Goal: Task Accomplishment & Management: Complete application form

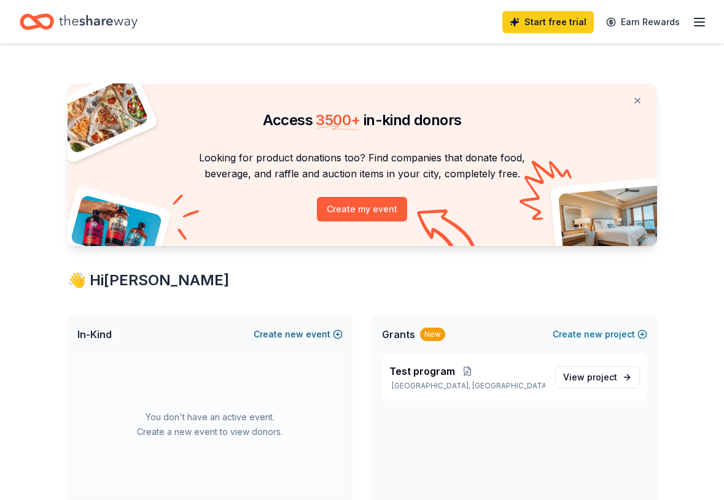
click at [341, 336] on button "Create new event" at bounding box center [298, 334] width 89 height 15
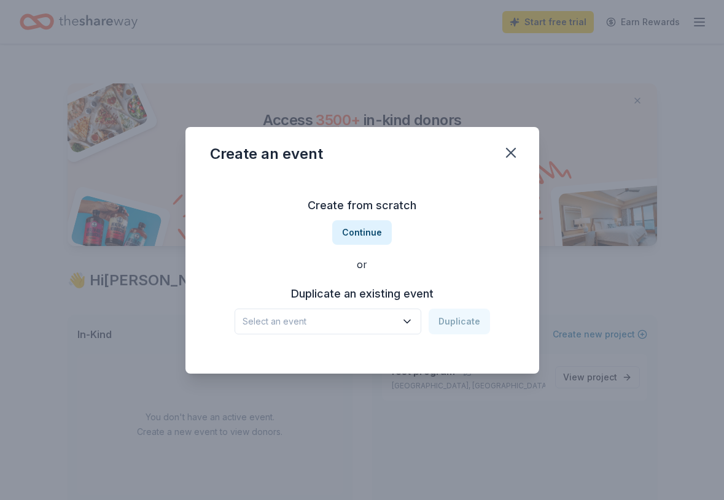
drag, startPoint x: 354, startPoint y: 316, endPoint x: 347, endPoint y: 321, distance: 9.2
click at [354, 316] on span "Select an event" at bounding box center [319, 321] width 153 height 15
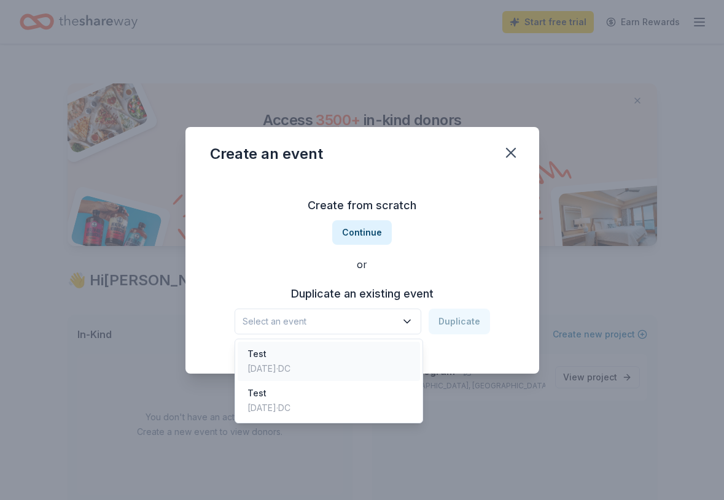
click at [290, 360] on div "Test" at bounding box center [268, 354] width 43 height 15
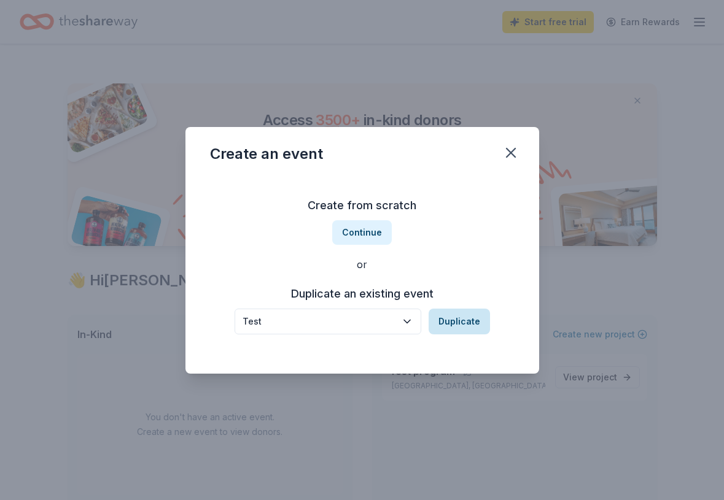
click at [462, 329] on button "Duplicate" at bounding box center [459, 322] width 61 height 26
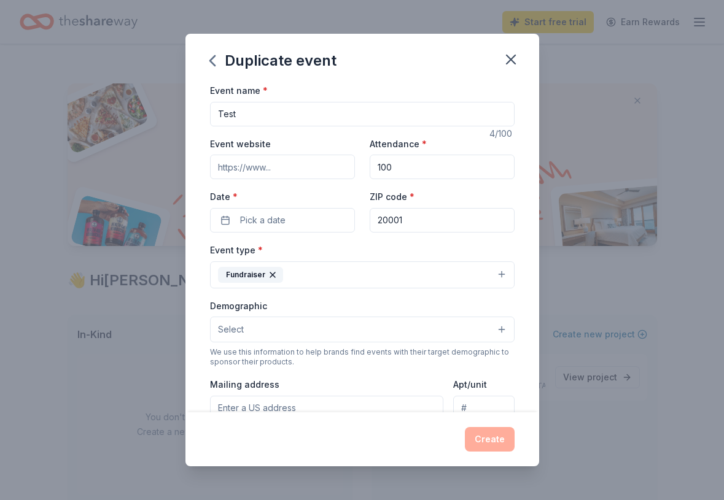
click at [285, 117] on input "Test" at bounding box center [362, 114] width 305 height 25
type input "F"
type input "Gala Fundraiser"
drag, startPoint x: 297, startPoint y: 225, endPoint x: 316, endPoint y: 225, distance: 19.0
click at [297, 225] on button "Pick a date" at bounding box center [282, 220] width 145 height 25
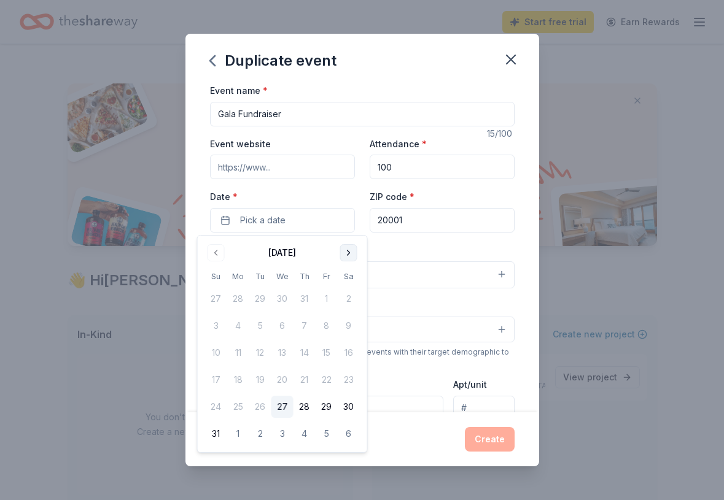
click at [347, 254] on button "Go to next month" at bounding box center [348, 252] width 17 height 17
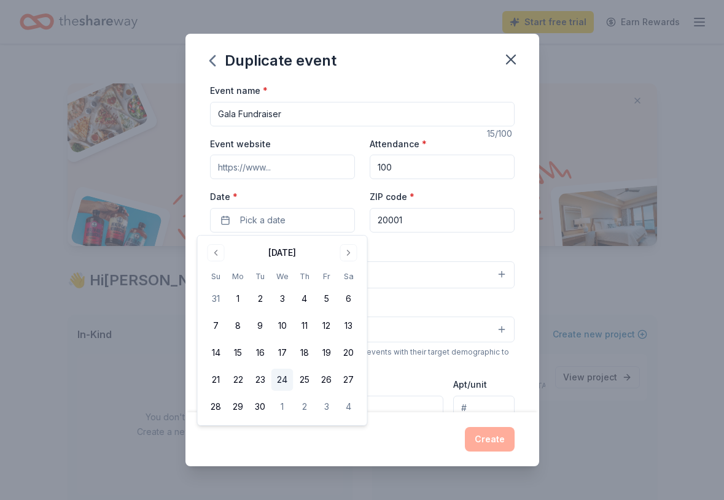
click at [281, 385] on button "24" at bounding box center [282, 380] width 22 height 22
click at [438, 223] on input "20001" at bounding box center [442, 220] width 145 height 25
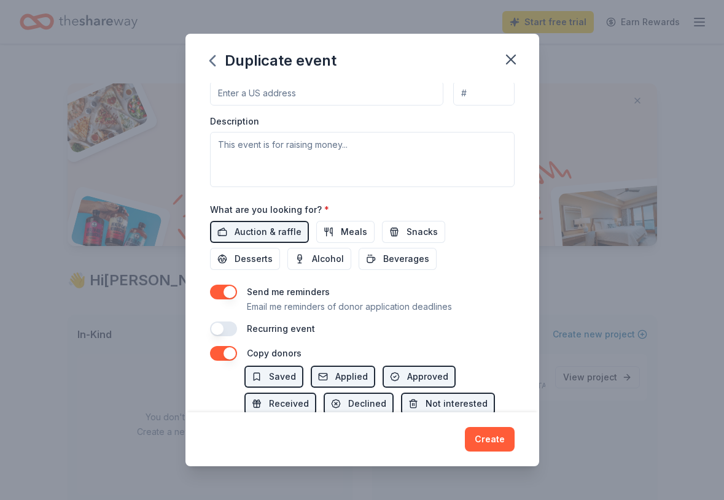
scroll to position [365, 0]
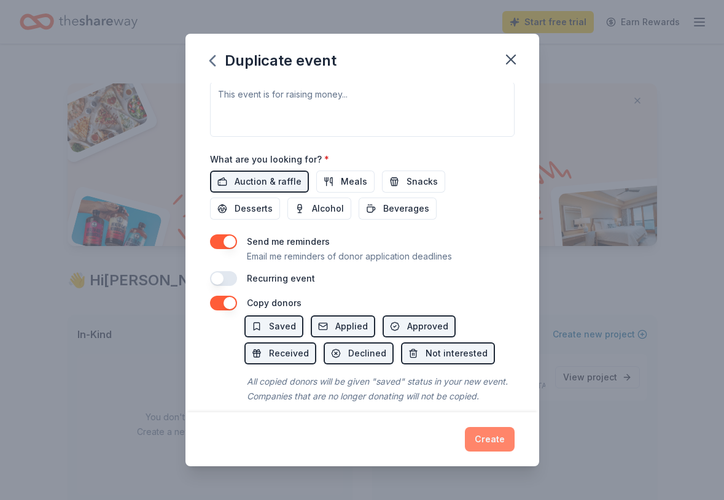
type input "94158"
click at [500, 442] on button "Create" at bounding box center [490, 439] width 50 height 25
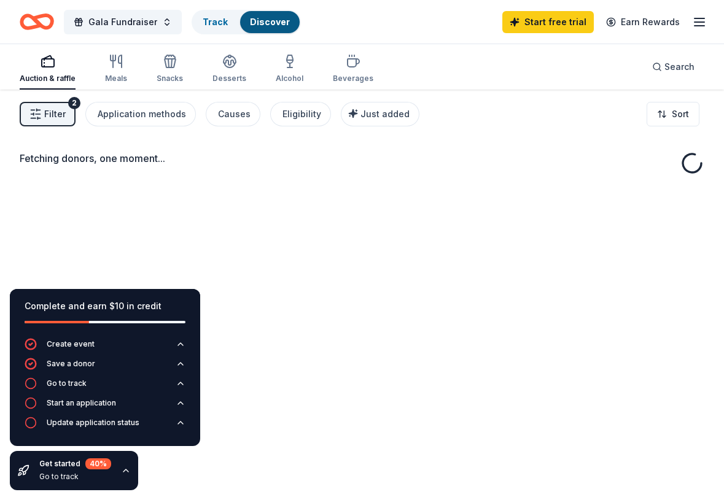
click at [278, 378] on div "Fetching donors, one moment..." at bounding box center [362, 340] width 724 height 500
click at [123, 468] on icon "button" at bounding box center [126, 471] width 10 height 10
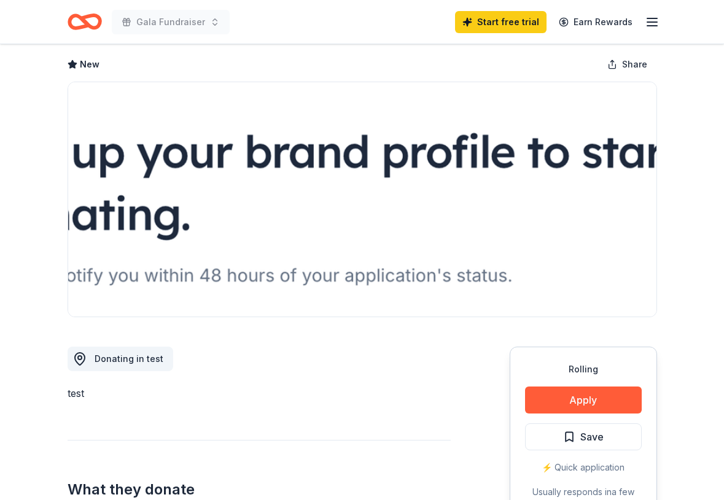
scroll to position [94, 0]
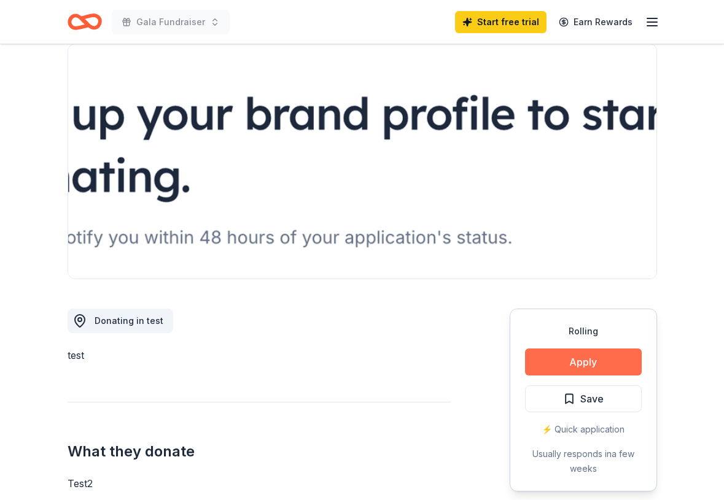
click at [591, 354] on button "Apply" at bounding box center [583, 362] width 117 height 27
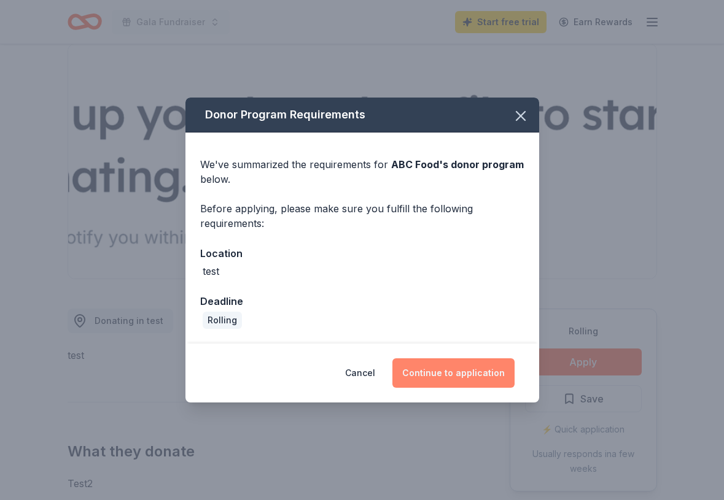
click at [459, 378] on button "Continue to application" at bounding box center [453, 373] width 122 height 29
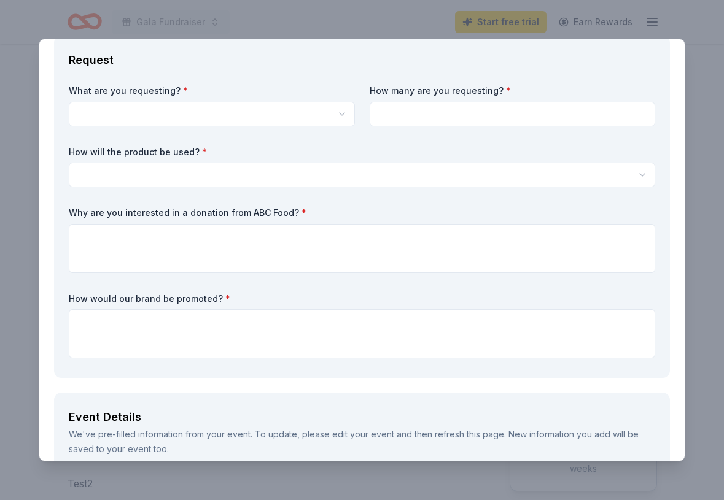
scroll to position [69, 0]
click at [322, 110] on html "Gala Fundraiser Start free trial Earn Rewards Rolling Share ABC Food New Share …" at bounding box center [362, 156] width 724 height 500
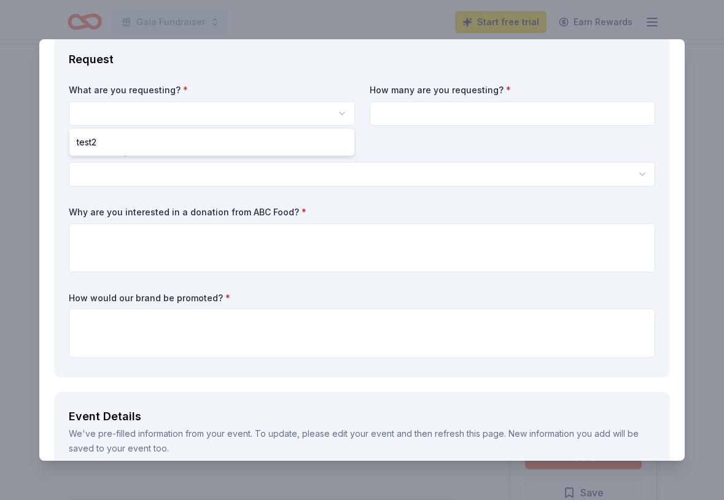
select select "test2"
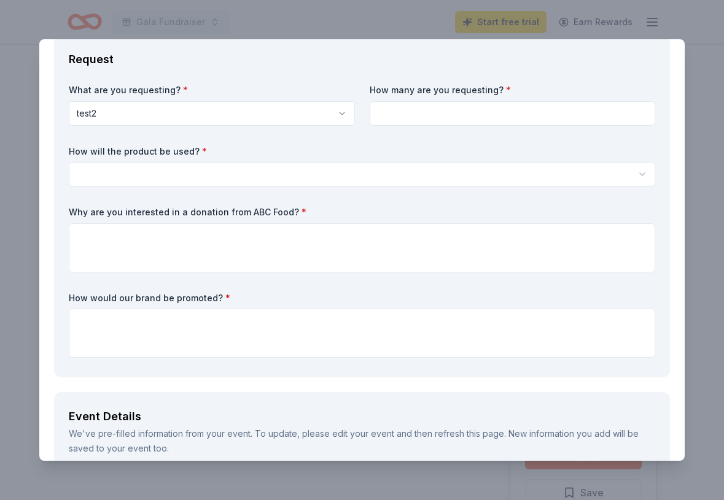
click at [414, 131] on div "What are you requesting? * test2 test2 How many are you requesting? * How will …" at bounding box center [362, 223] width 586 height 279
click at [414, 120] on input at bounding box center [513, 113] width 286 height 25
type input "2"
click at [382, 166] on html "Gala Fundraiser Start free trial Earn Rewards Rolling Share ABC Food New Share …" at bounding box center [362, 250] width 724 height 500
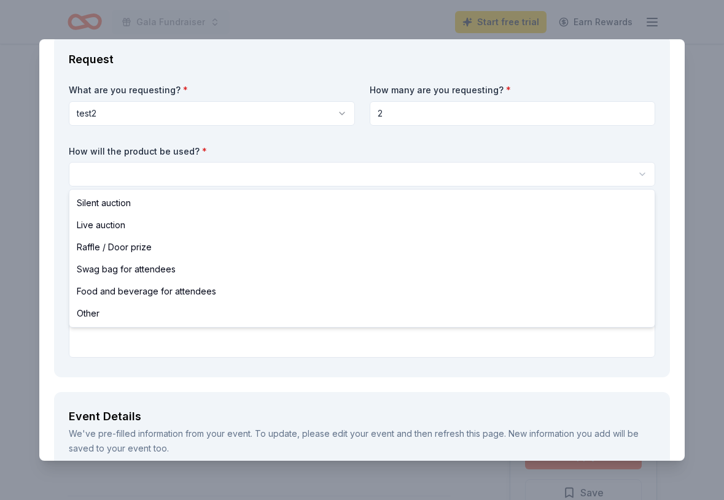
select select "silentAuction"
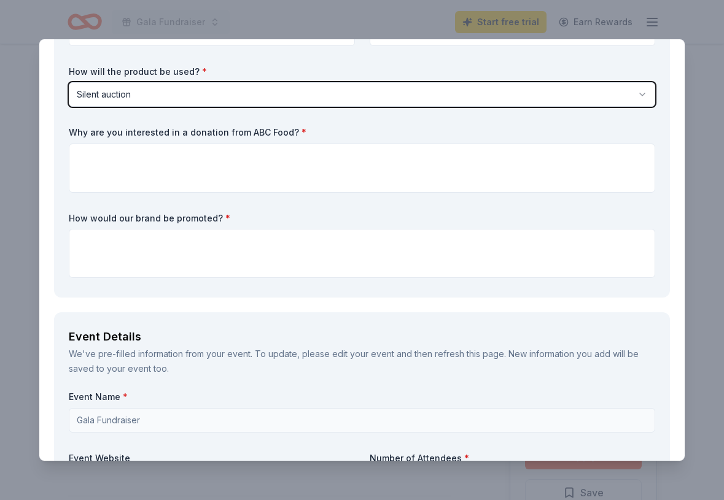
scroll to position [175, 0]
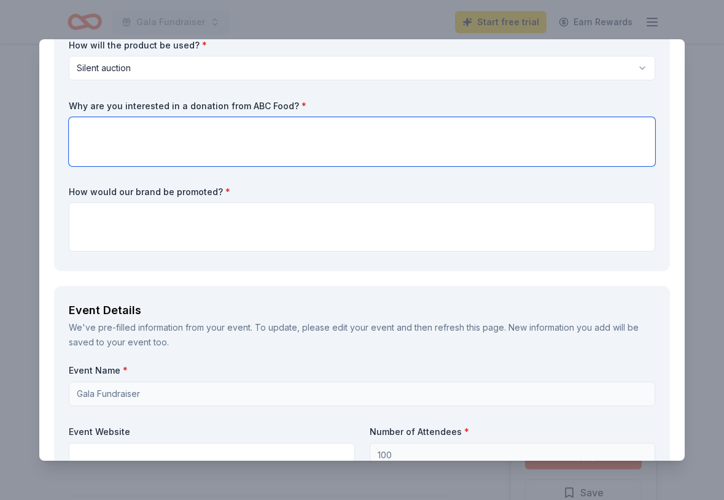
click at [322, 156] on textarea at bounding box center [362, 141] width 586 height 49
type textarea "test"
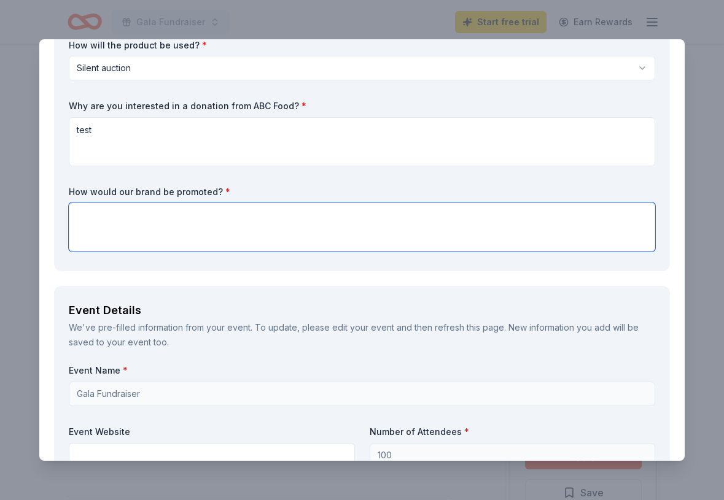
click at [324, 228] on textarea at bounding box center [362, 227] width 586 height 49
paste textarea "test"
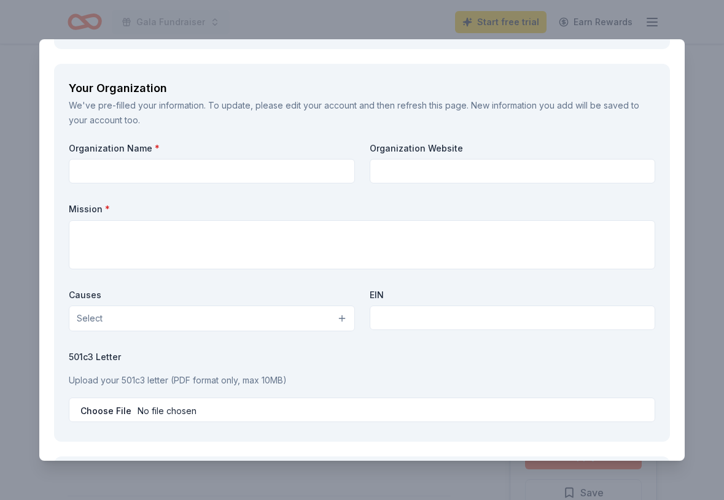
scroll to position [1033, 0]
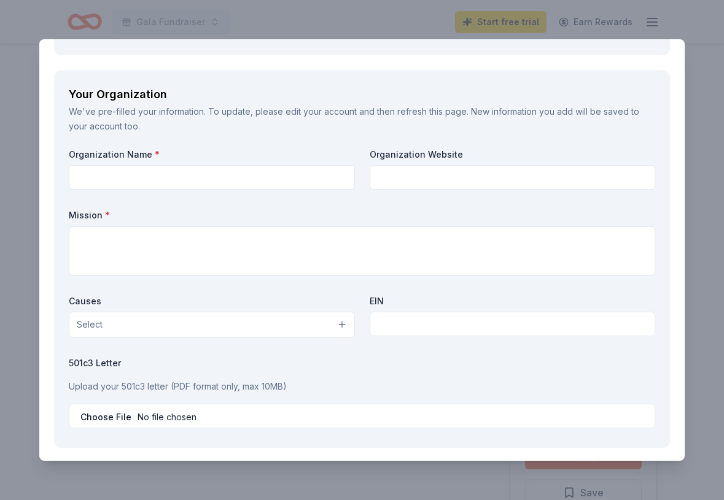
type textarea "test"
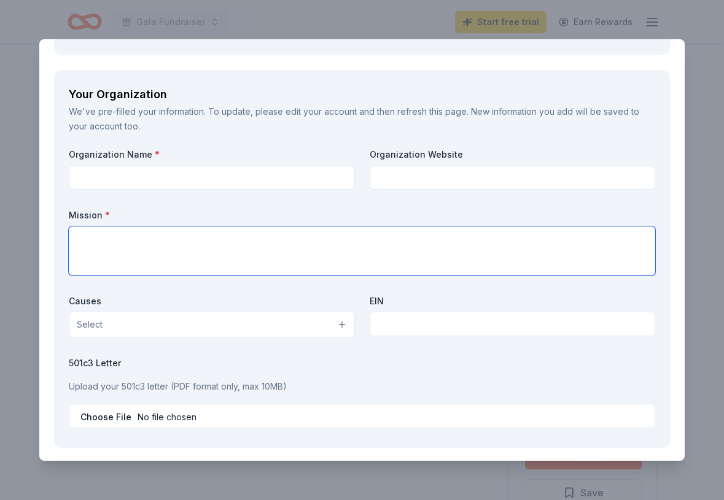
click at [427, 269] on textarea at bounding box center [362, 251] width 586 height 49
paste textarea "test"
type textarea "test"
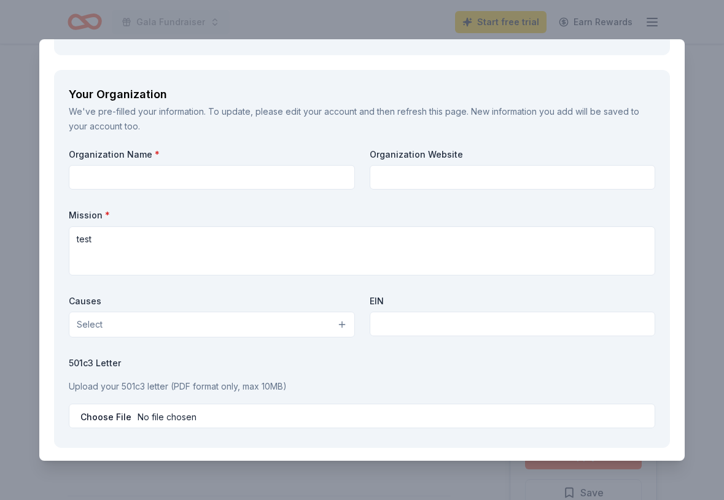
click at [304, 190] on div "Organization Name * Organization Website Mission * test Causes Select EIN 501c3…" at bounding box center [362, 291] width 586 height 285
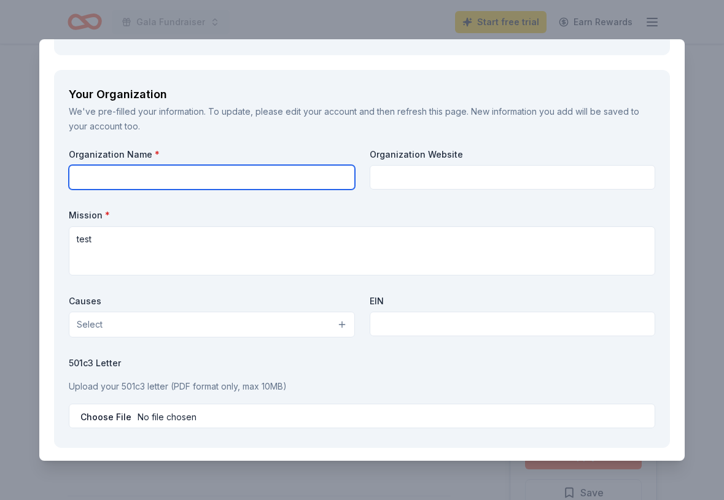
click at [304, 182] on input "text" at bounding box center [212, 177] width 286 height 25
paste input "test"
type input "test"
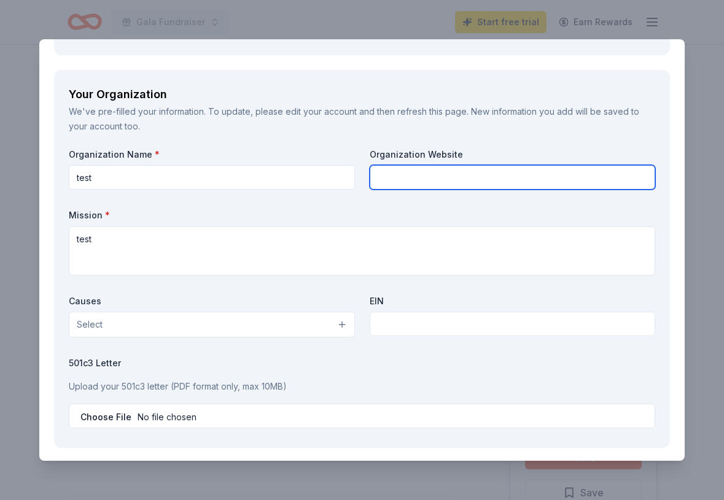
click at [440, 182] on input "text" at bounding box center [513, 177] width 286 height 25
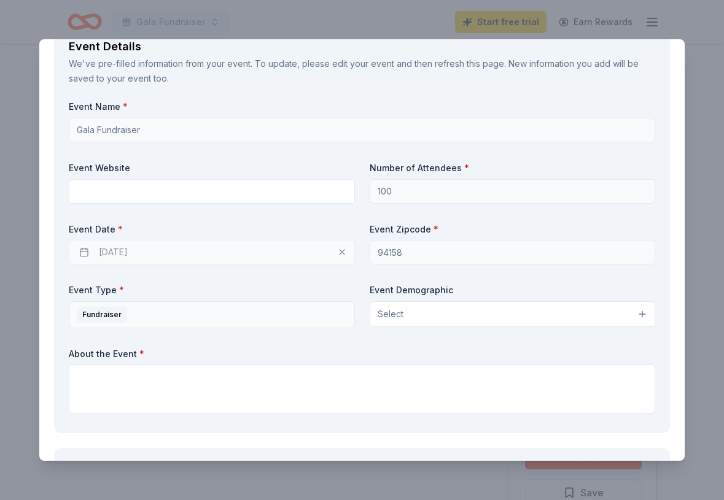
scroll to position [436, 0]
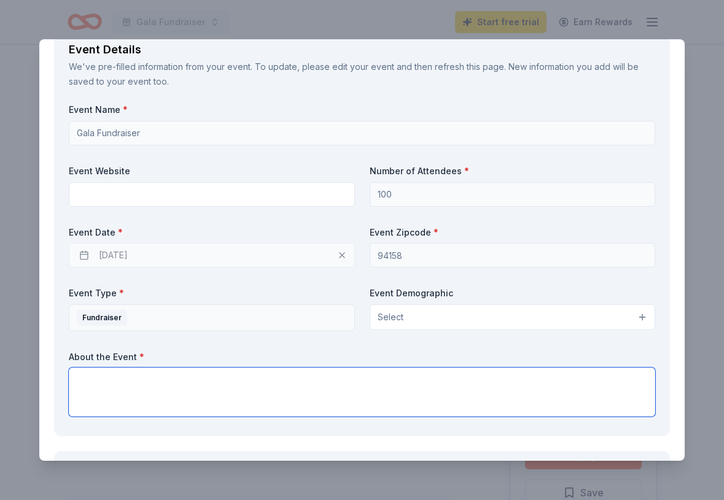
click at [343, 381] on textarea at bounding box center [362, 392] width 586 height 49
paste textarea "test"
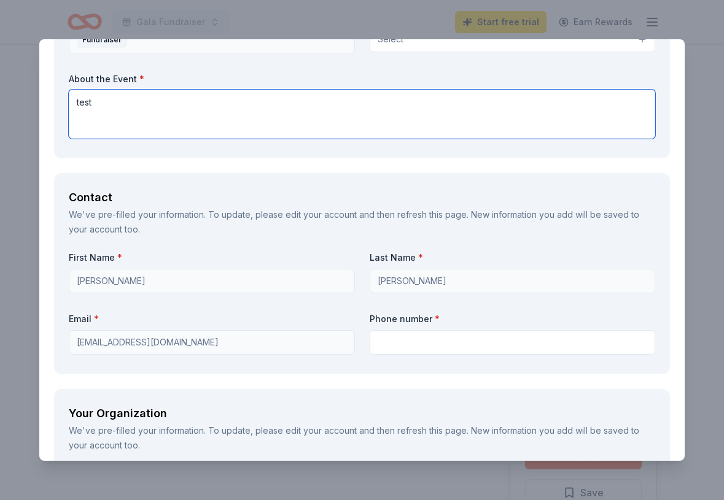
scroll to position [710, 0]
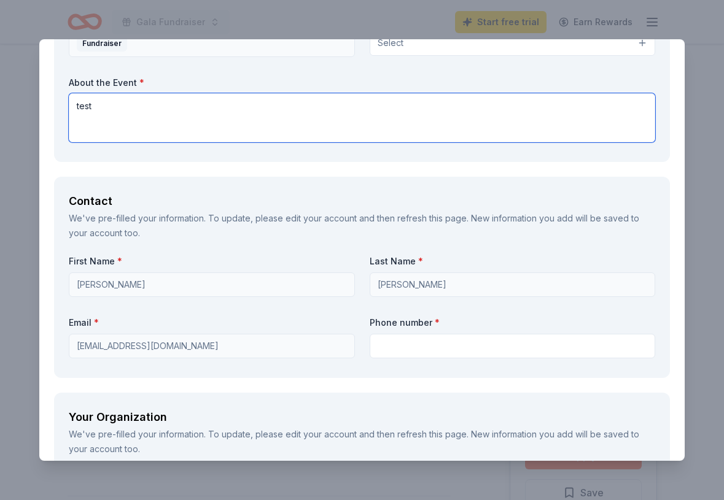
type textarea "test"
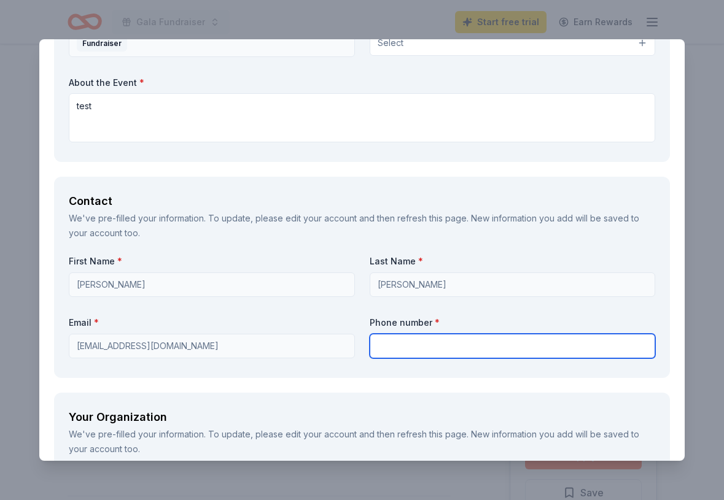
click at [398, 347] on input "text" at bounding box center [513, 346] width 286 height 25
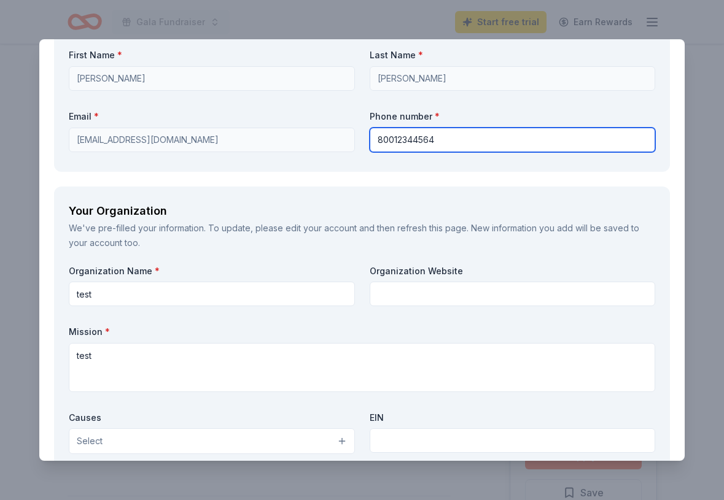
scroll to position [1449, 0]
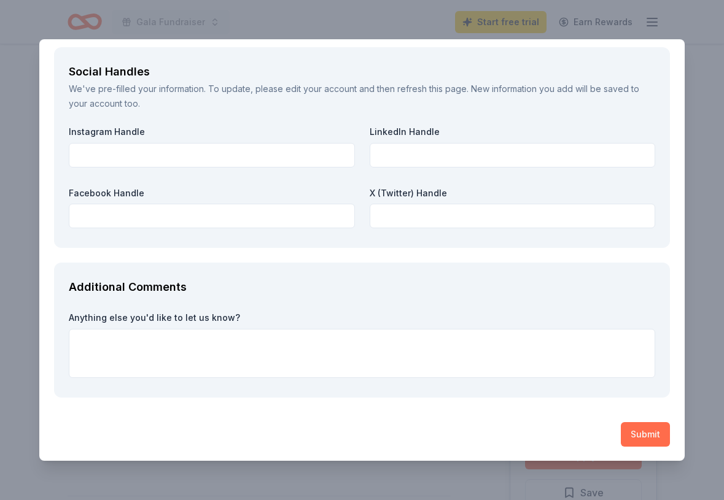
type input "80012344564"
click at [646, 443] on button "Submit" at bounding box center [645, 434] width 49 height 25
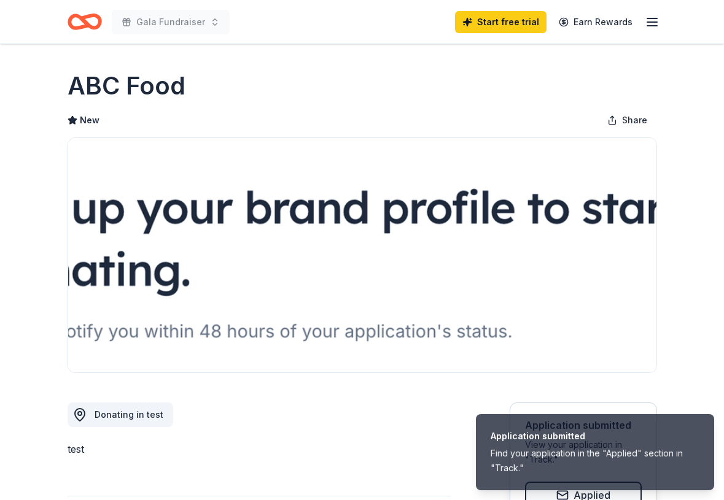
click at [537, 457] on div "Find your application in the "Applied" section in "Track."" at bounding box center [595, 460] width 209 height 29
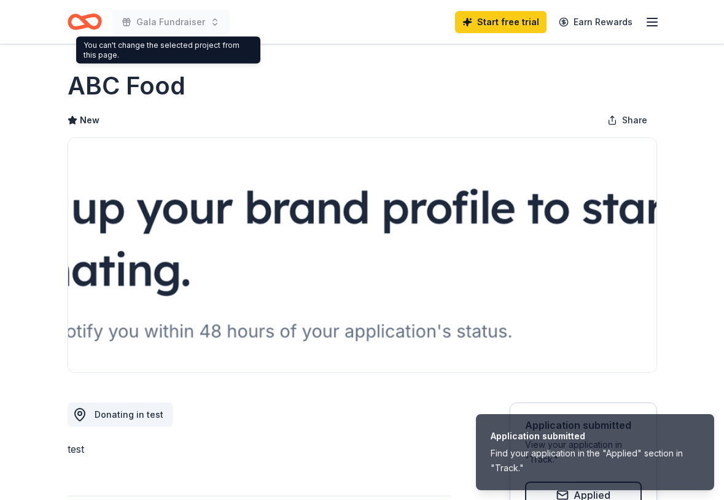
click at [96, 25] on icon "Home" at bounding box center [85, 21] width 34 height 29
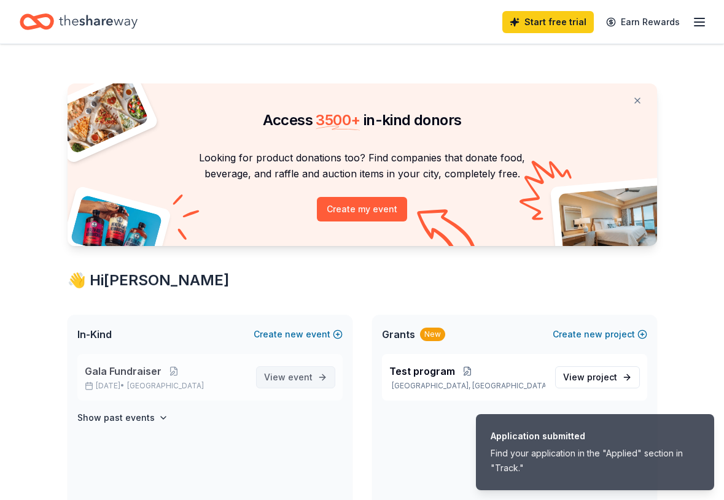
click at [268, 381] on span "View event" at bounding box center [288, 377] width 49 height 15
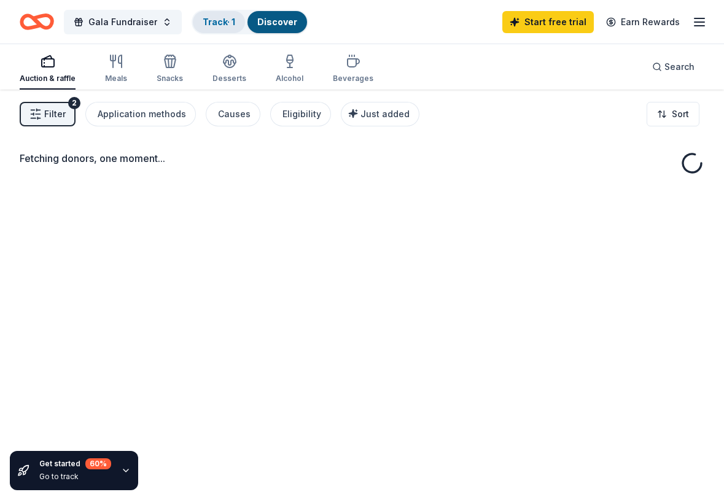
click at [208, 25] on link "Track · 1" at bounding box center [219, 22] width 33 height 10
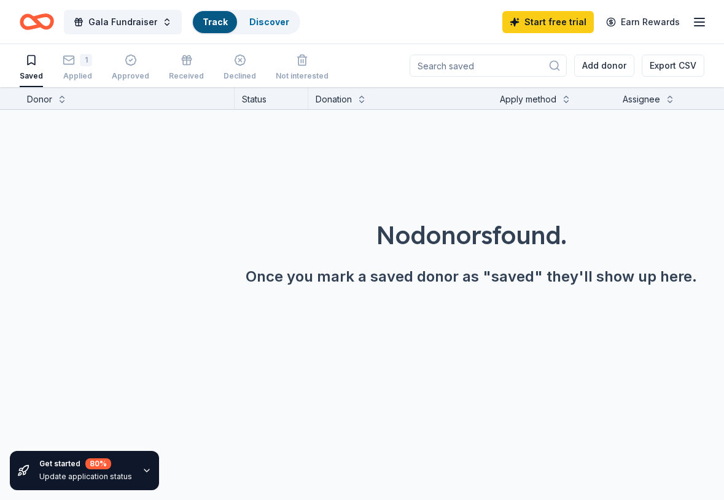
scroll to position [1, 0]
click at [79, 66] on div "1 Applied" at bounding box center [77, 66] width 29 height 27
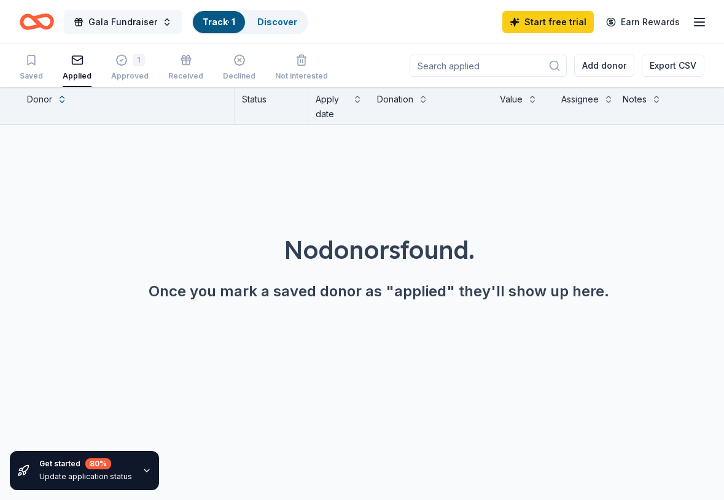
click at [166, 20] on button "Gala Fundraiser" at bounding box center [123, 22] width 118 height 25
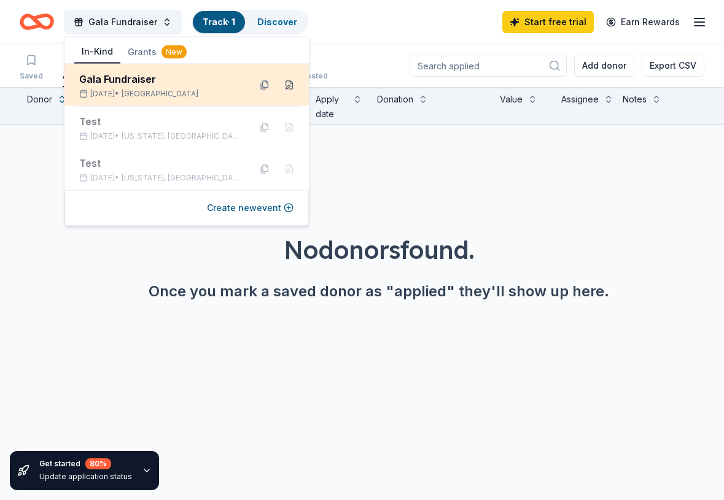
click at [293, 87] on button at bounding box center [289, 86] width 20 height 20
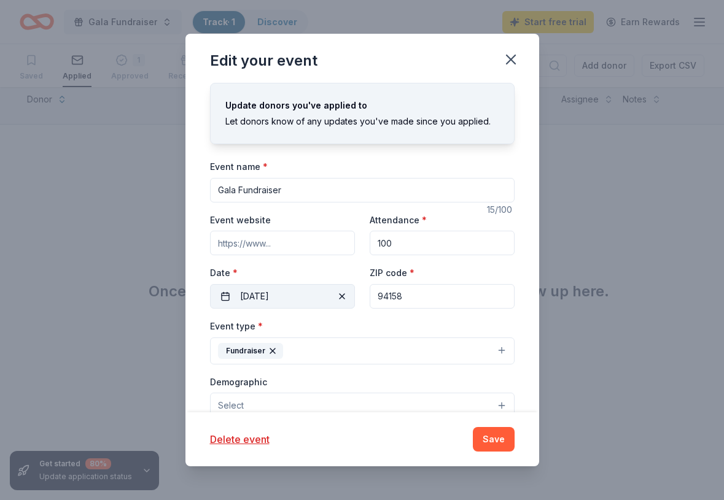
click at [254, 298] on button "[DATE]" at bounding box center [282, 296] width 145 height 25
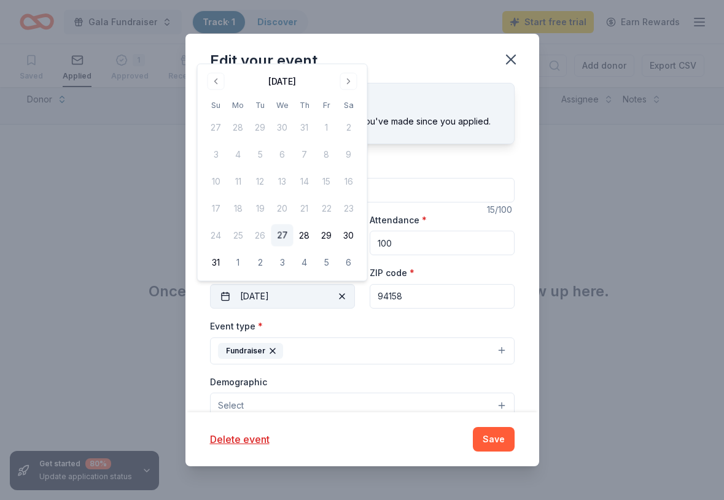
click at [254, 298] on button "[DATE]" at bounding box center [282, 296] width 145 height 25
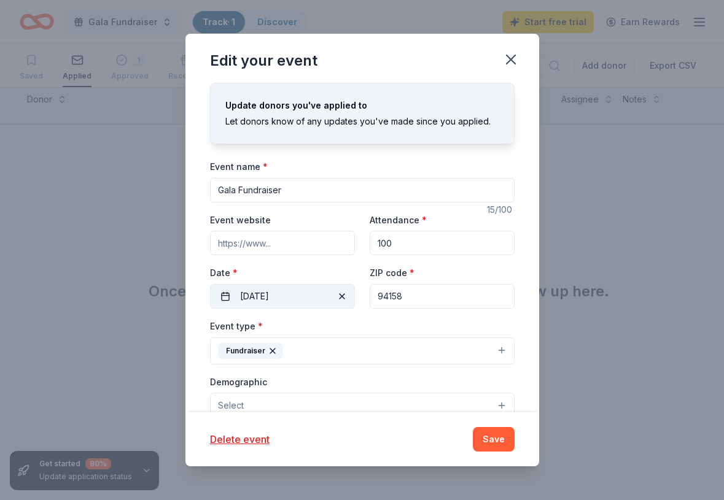
click at [262, 303] on button "[DATE]" at bounding box center [282, 296] width 145 height 25
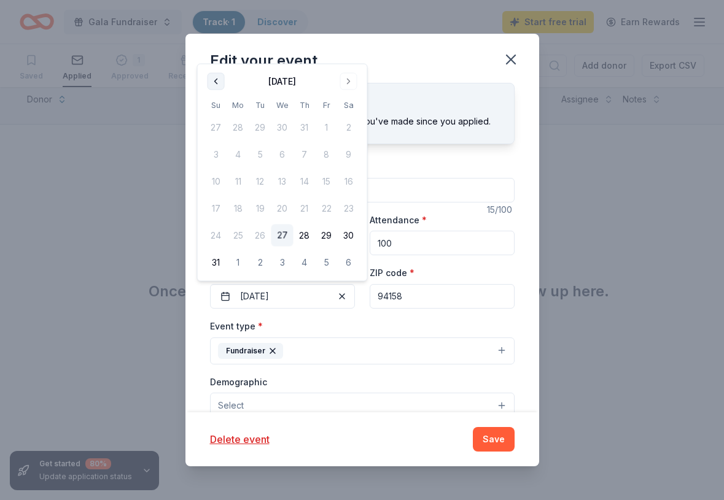
click at [217, 79] on button "Go to previous month" at bounding box center [216, 81] width 17 height 17
click at [343, 112] on button "Go to next month" at bounding box center [348, 108] width 17 height 17
click at [279, 240] on button "27" at bounding box center [282, 236] width 22 height 22
click at [453, 166] on div "Event name * Gala Fundraiser" at bounding box center [362, 181] width 305 height 44
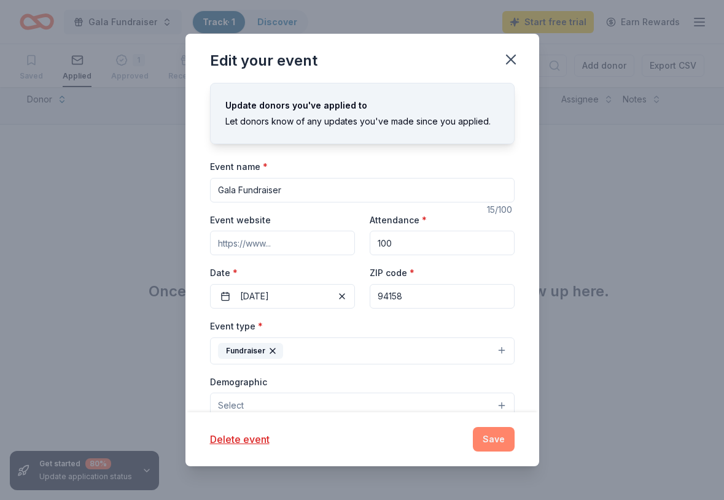
click at [499, 436] on button "Save" at bounding box center [494, 439] width 42 height 25
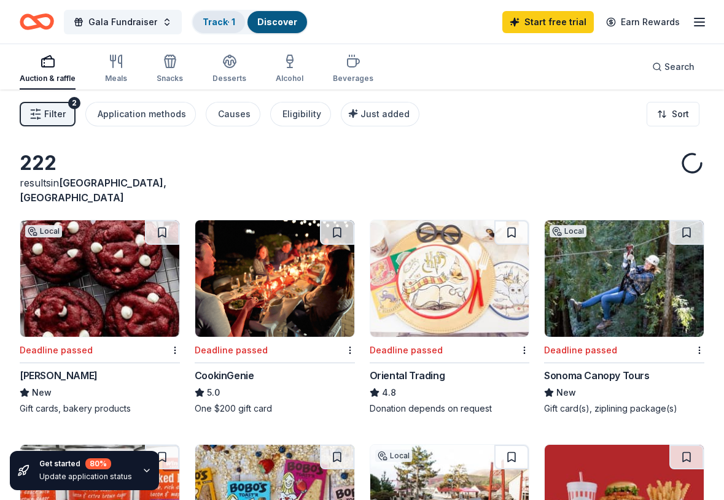
click at [227, 17] on link "Track · 1" at bounding box center [219, 22] width 33 height 10
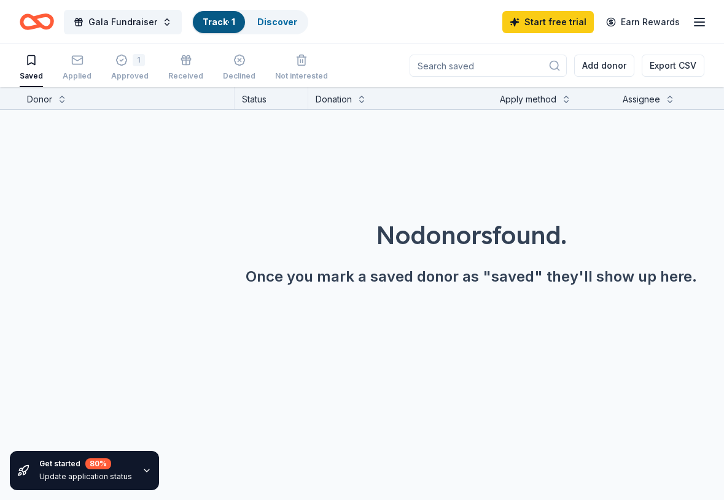
scroll to position [1, 0]
click at [692, 17] on icon "button" at bounding box center [699, 22] width 15 height 15
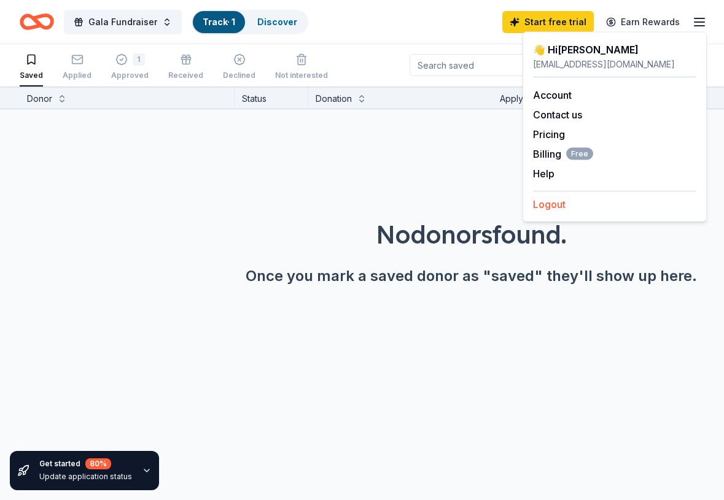
click at [554, 208] on button "Logout" at bounding box center [549, 204] width 33 height 15
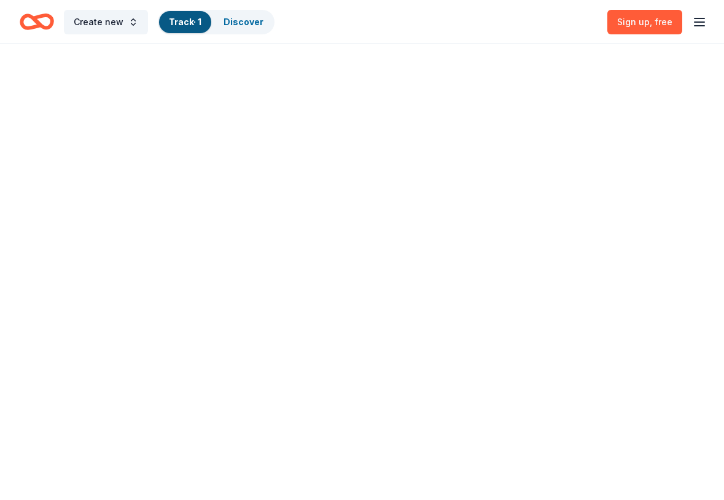
scroll to position [0, 0]
click at [703, 18] on icon "button" at bounding box center [699, 22] width 15 height 15
click at [551, 123] on button "Log in" at bounding box center [547, 119] width 28 height 15
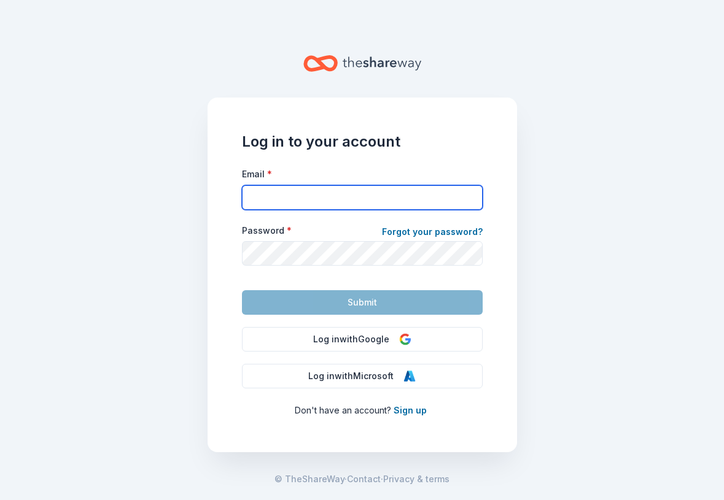
click at [321, 194] on input "Email *" at bounding box center [362, 197] width 241 height 25
type input "[EMAIL_ADDRESS][DOMAIN_NAME]"
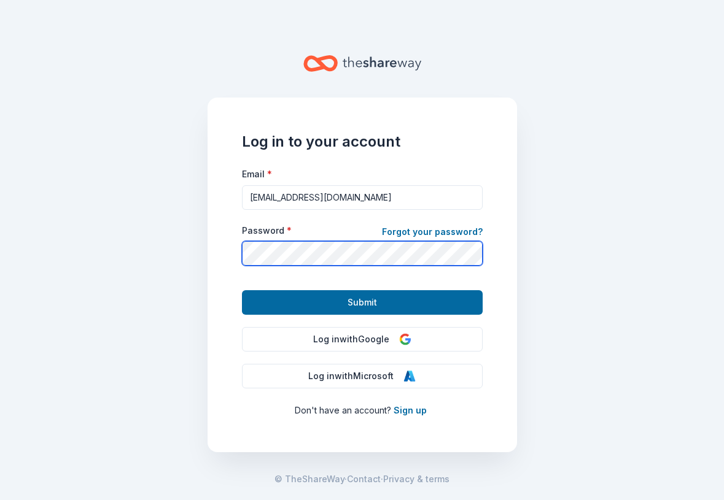
click at [242, 290] on button "Submit" at bounding box center [362, 302] width 241 height 25
